Goal: Transaction & Acquisition: Purchase product/service

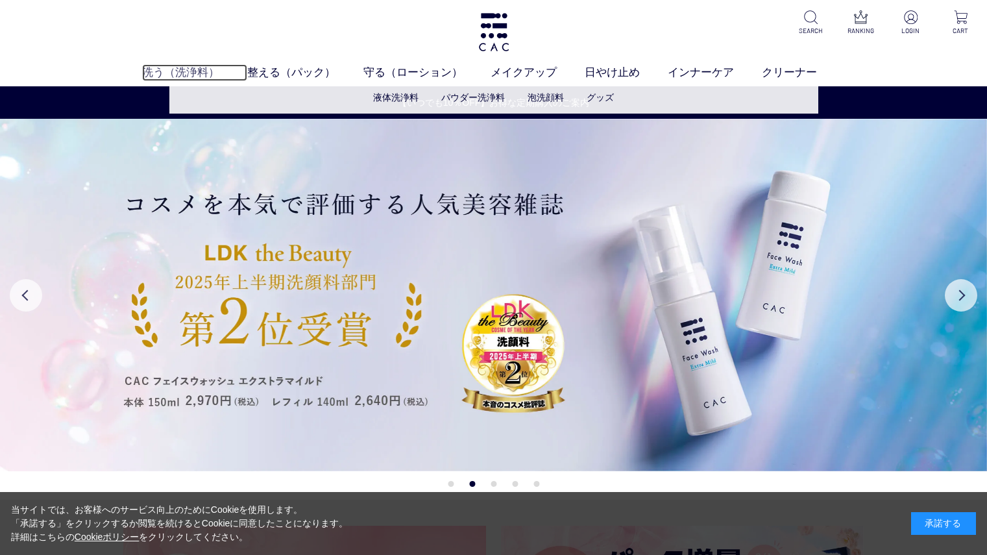
click at [161, 73] on link "洗う（洗浄料）" at bounding box center [194, 72] width 105 height 17
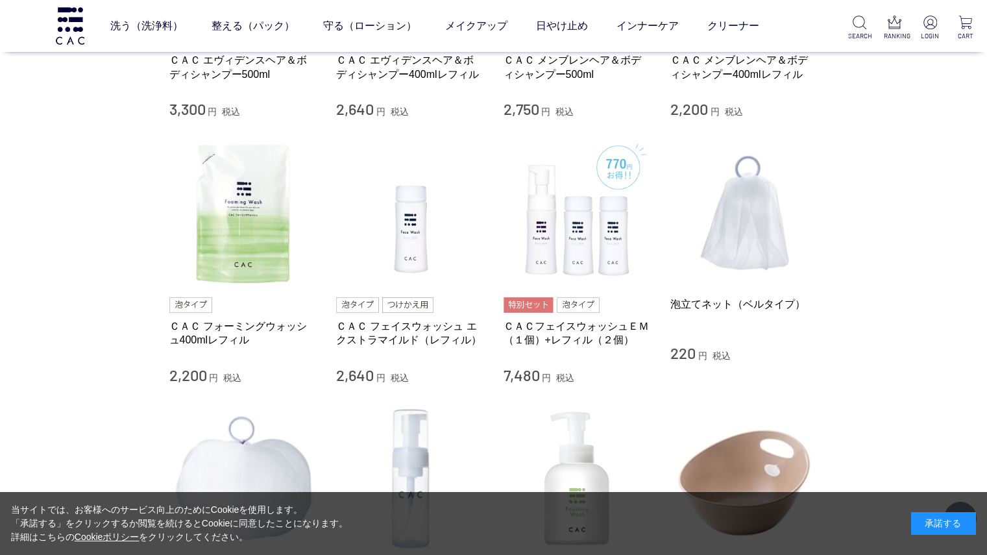
scroll to position [737, 0]
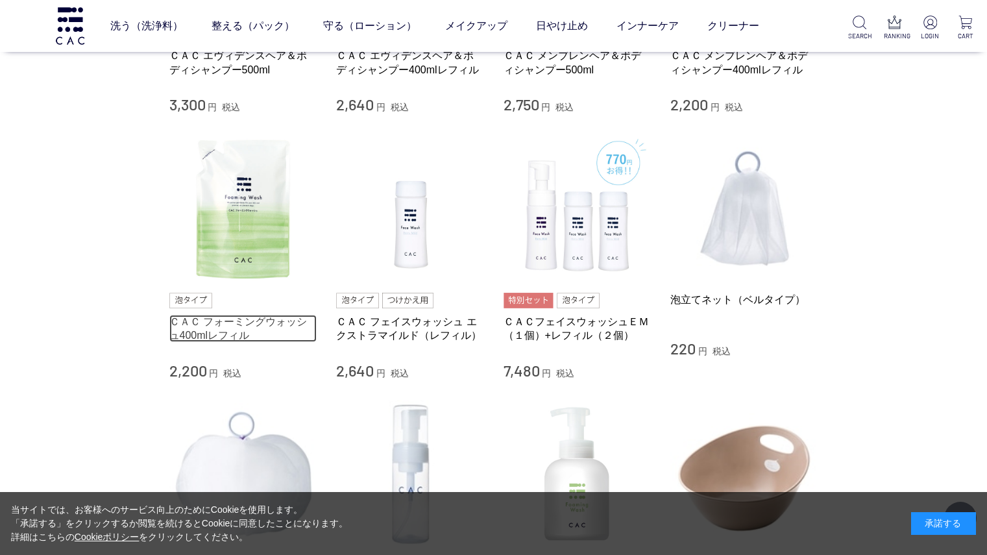
click at [229, 324] on link "ＣＡＣ フォーミングウォッシュ400mlレフィル" at bounding box center [243, 329] width 148 height 28
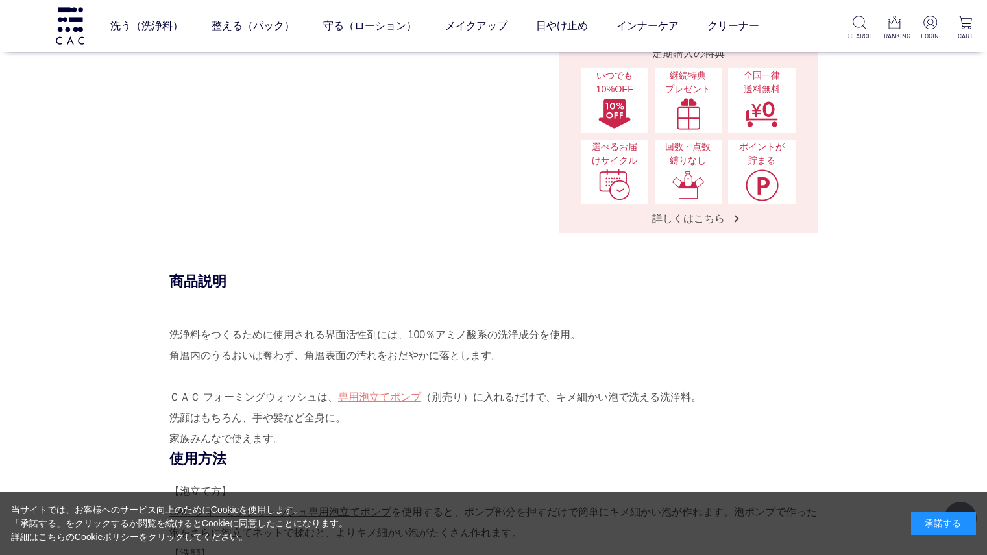
scroll to position [424, 0]
